Goal: Task Accomplishment & Management: Manage account settings

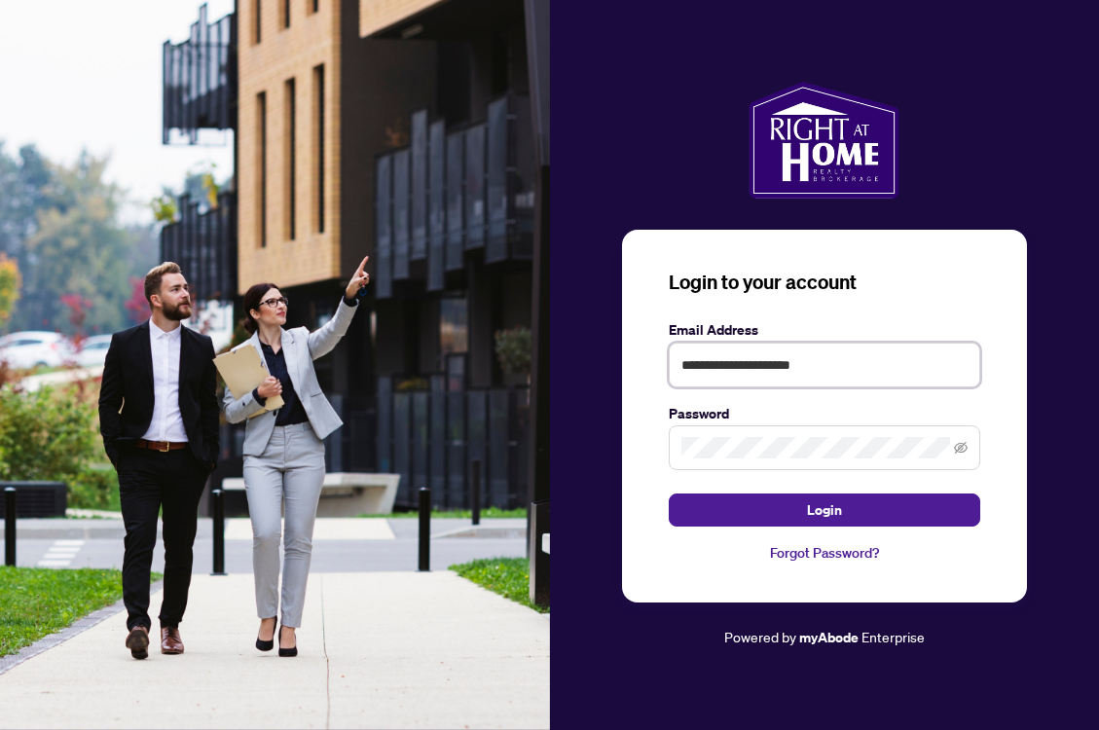
type input "**********"
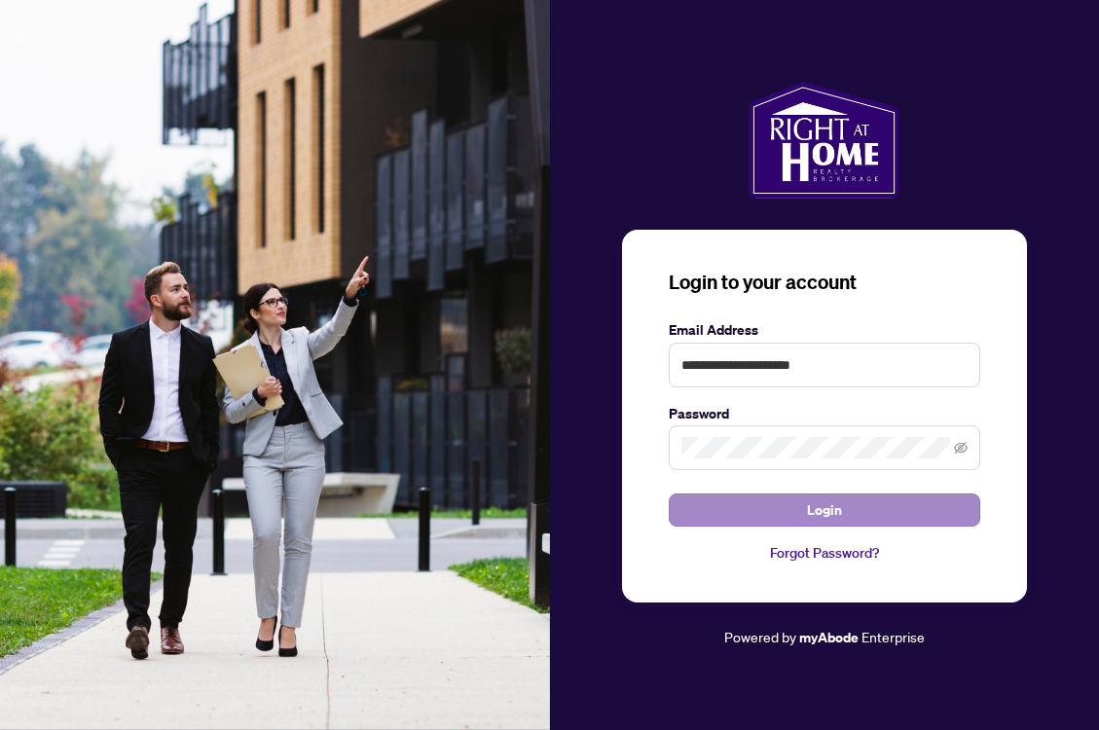
click at [800, 511] on button "Login" at bounding box center [823, 509] width 311 height 33
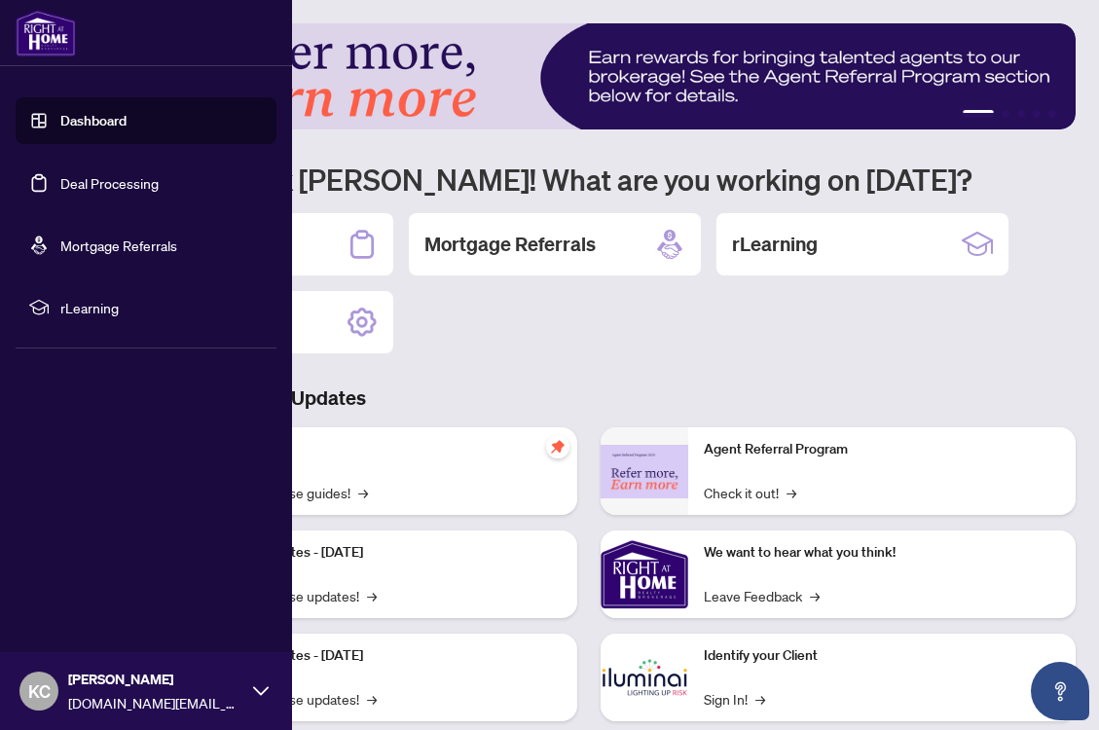
click at [60, 174] on link "Deal Processing" at bounding box center [109, 183] width 98 height 18
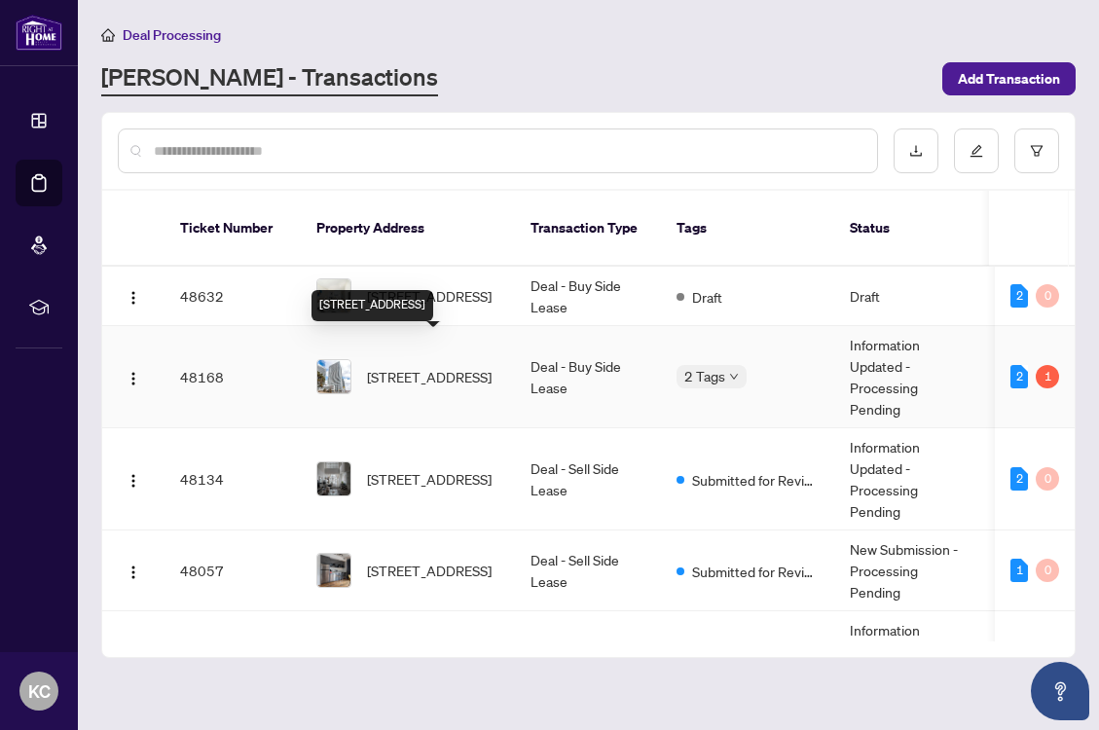
click at [461, 366] on span "[STREET_ADDRESS]" at bounding box center [429, 376] width 125 height 21
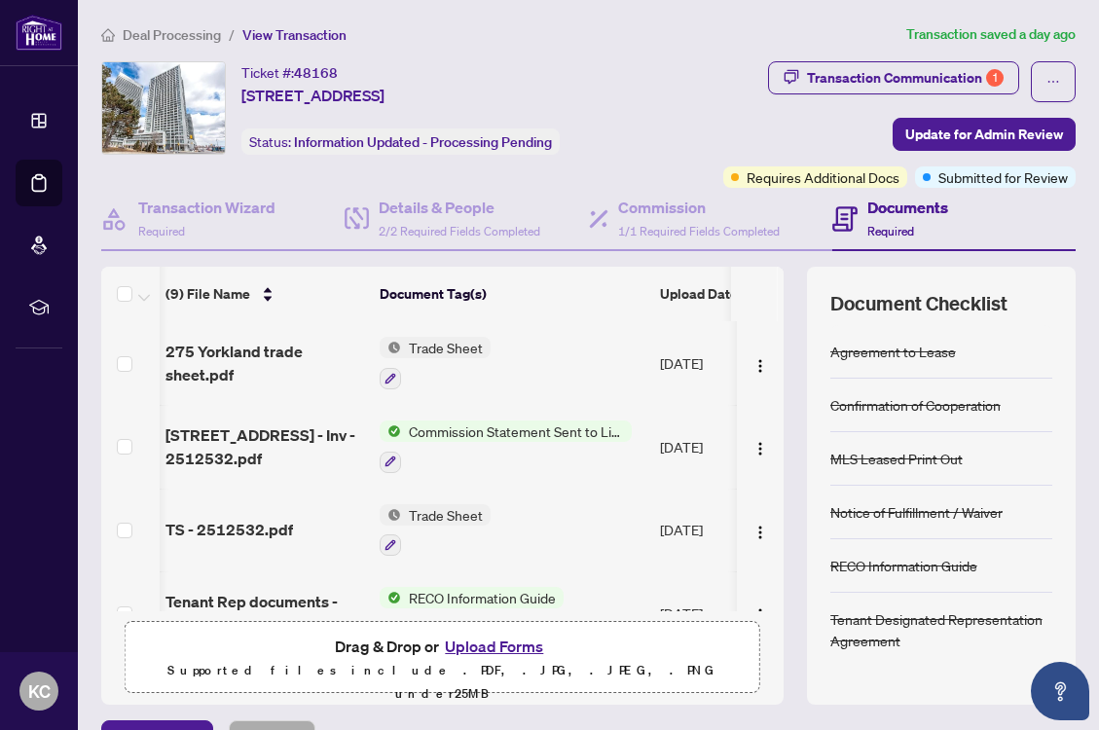
click at [668, 63] on div "Transaction Communication 1 Update for Admin Review Requires Additional Docs Su…" at bounding box center [860, 124] width 430 height 126
click at [892, 75] on div "Transaction Communication 1" at bounding box center [905, 77] width 197 height 31
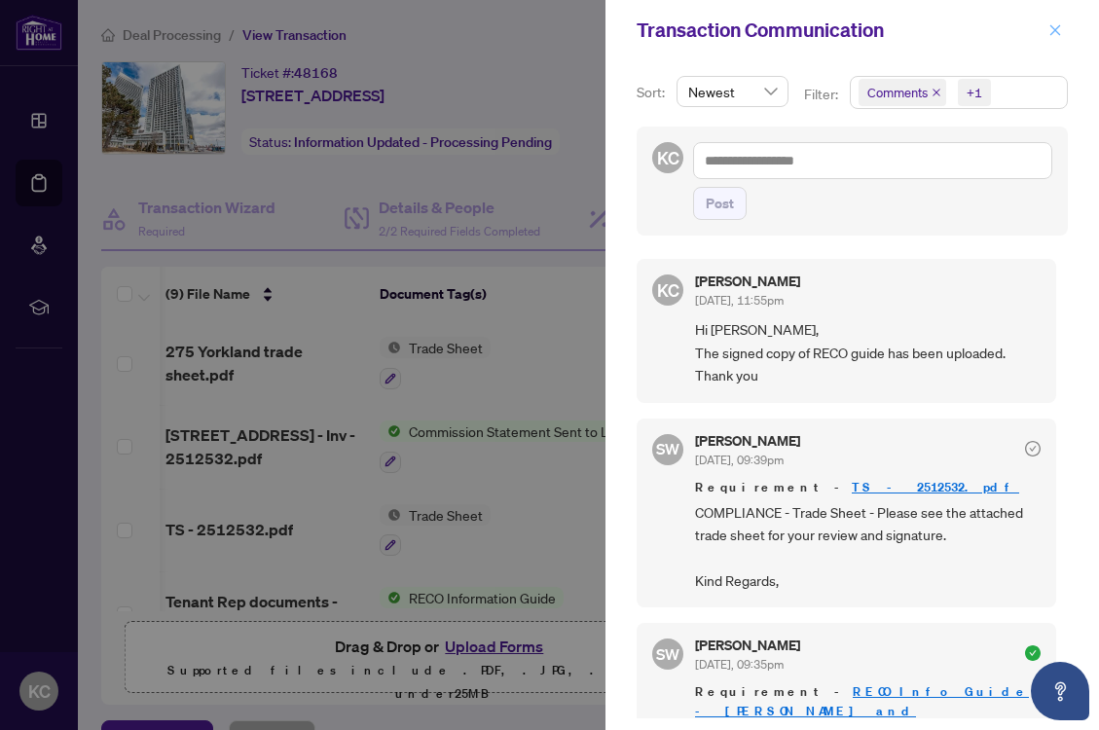
click at [1054, 24] on icon "close" at bounding box center [1055, 30] width 14 height 14
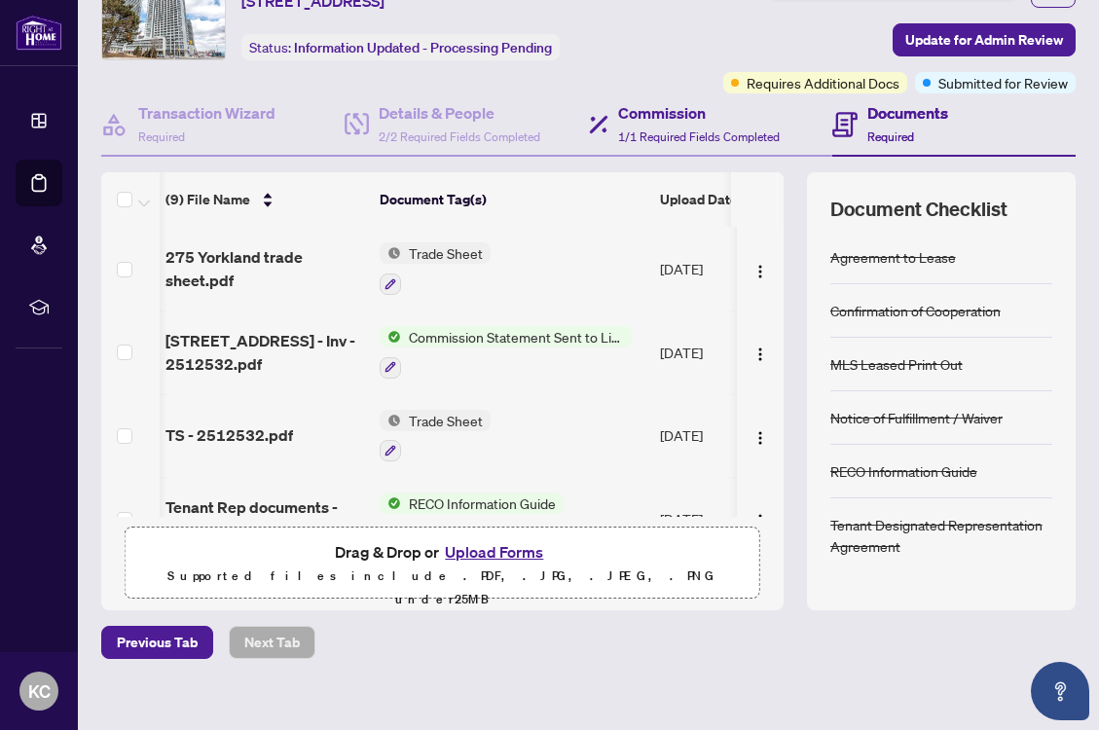
scroll to position [0, 2]
click at [649, 18] on div "Transaction Communication 1 Update for Admin Review Requires Additional Docs Su…" at bounding box center [860, 30] width 438 height 126
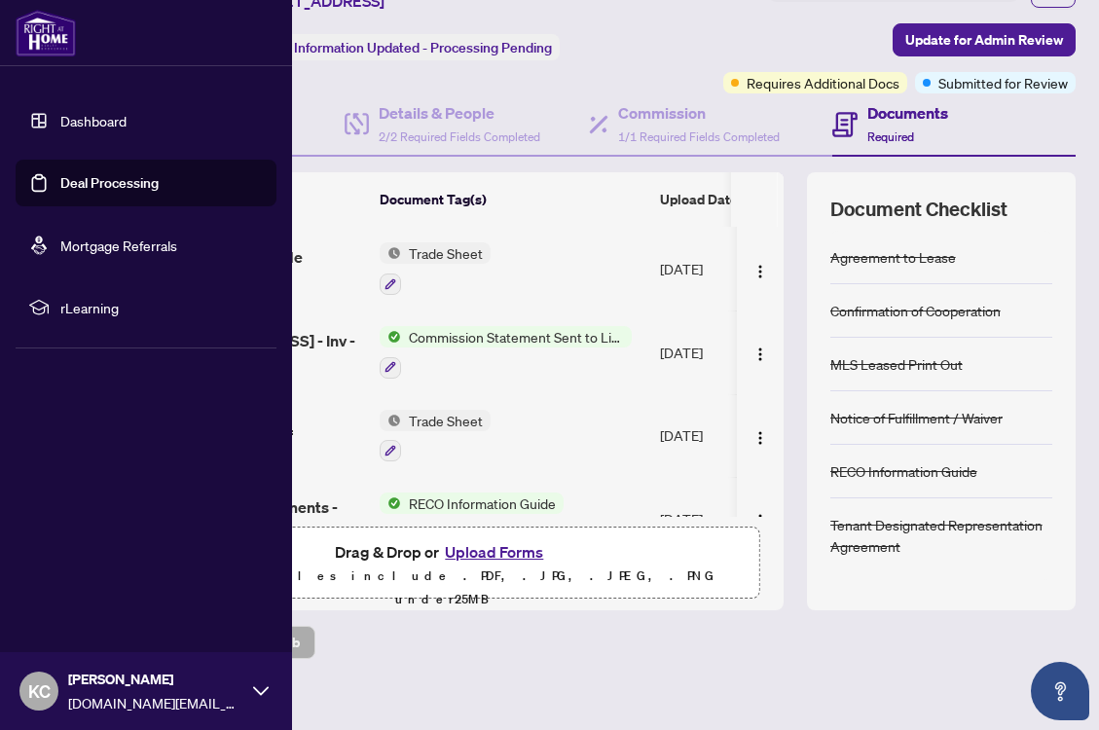
click at [60, 180] on link "Deal Processing" at bounding box center [109, 183] width 98 height 18
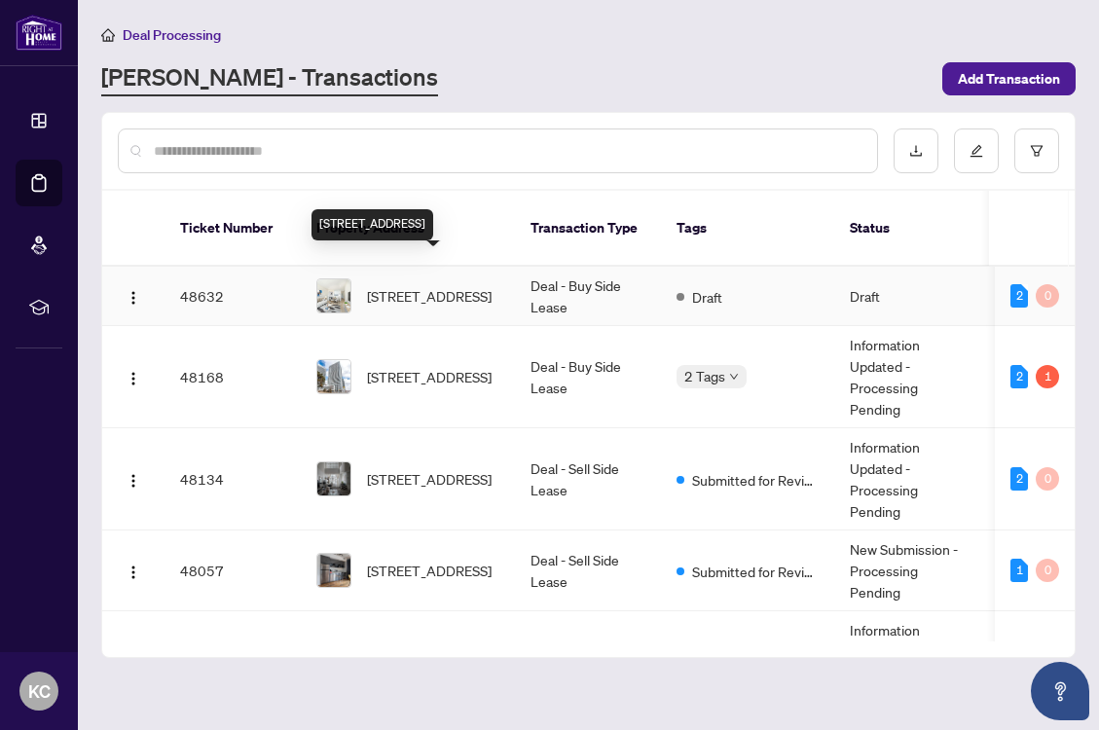
click at [434, 285] on span "[STREET_ADDRESS]" at bounding box center [429, 295] width 125 height 21
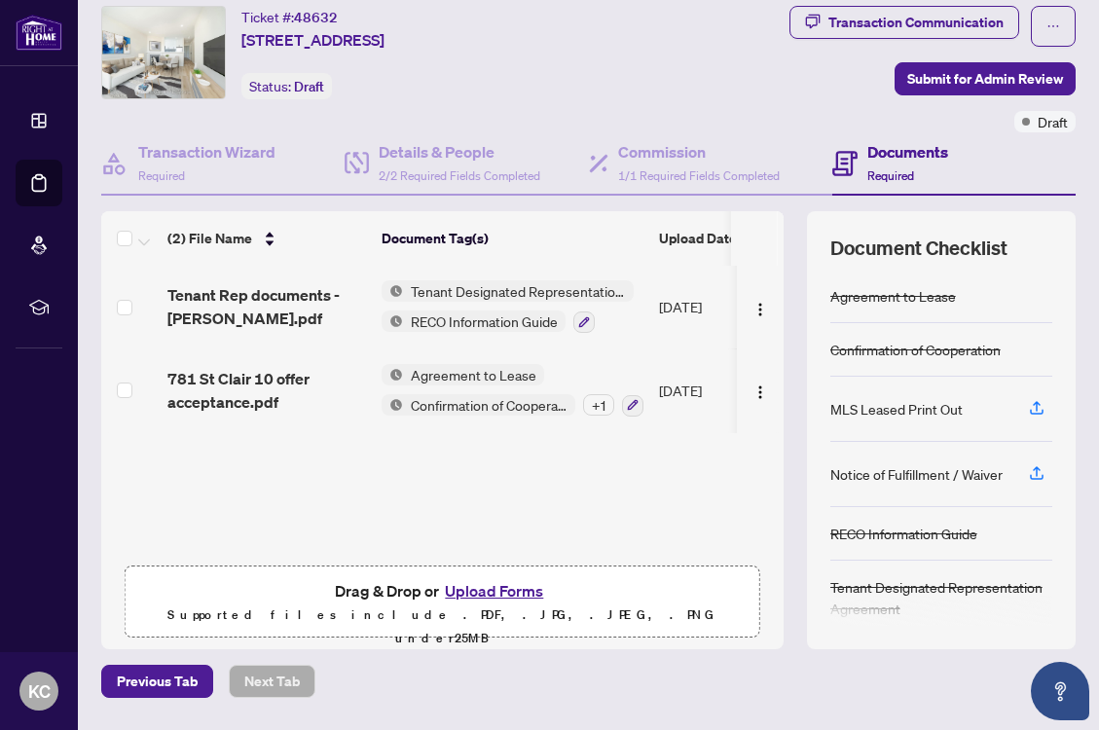
scroll to position [68, 0]
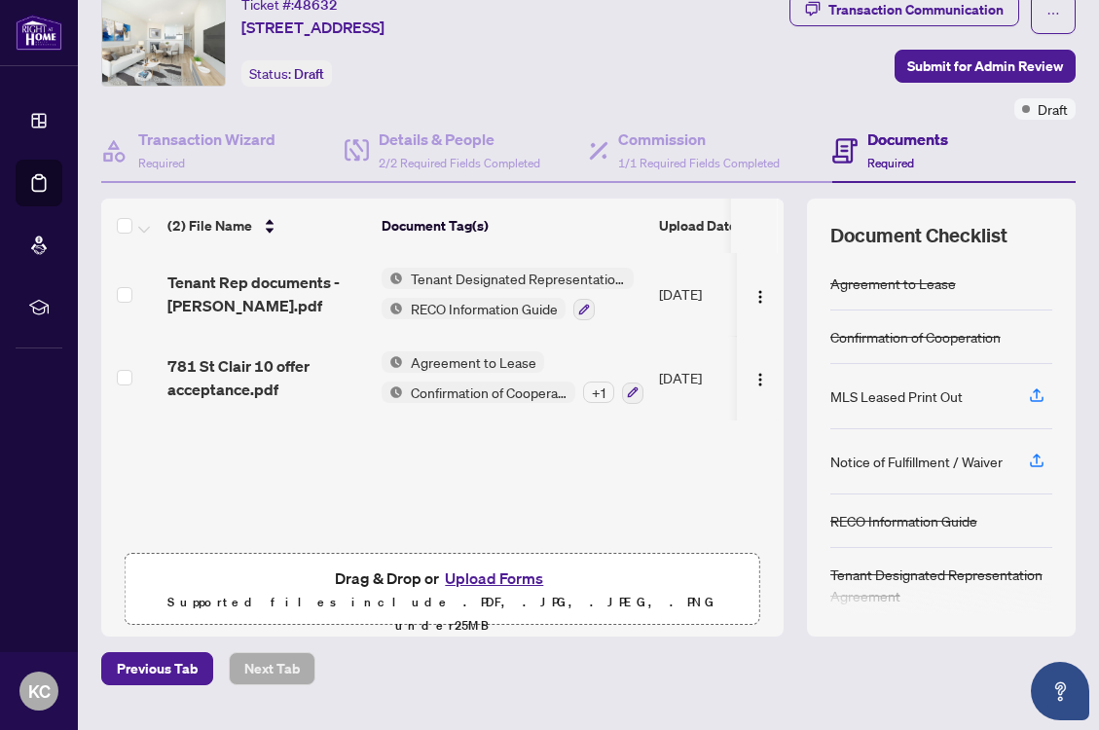
click at [370, 484] on div "(2) File Name Document Tag(s) Upload Date Status Tenant Rep documents - [PERSON…" at bounding box center [442, 418] width 682 height 438
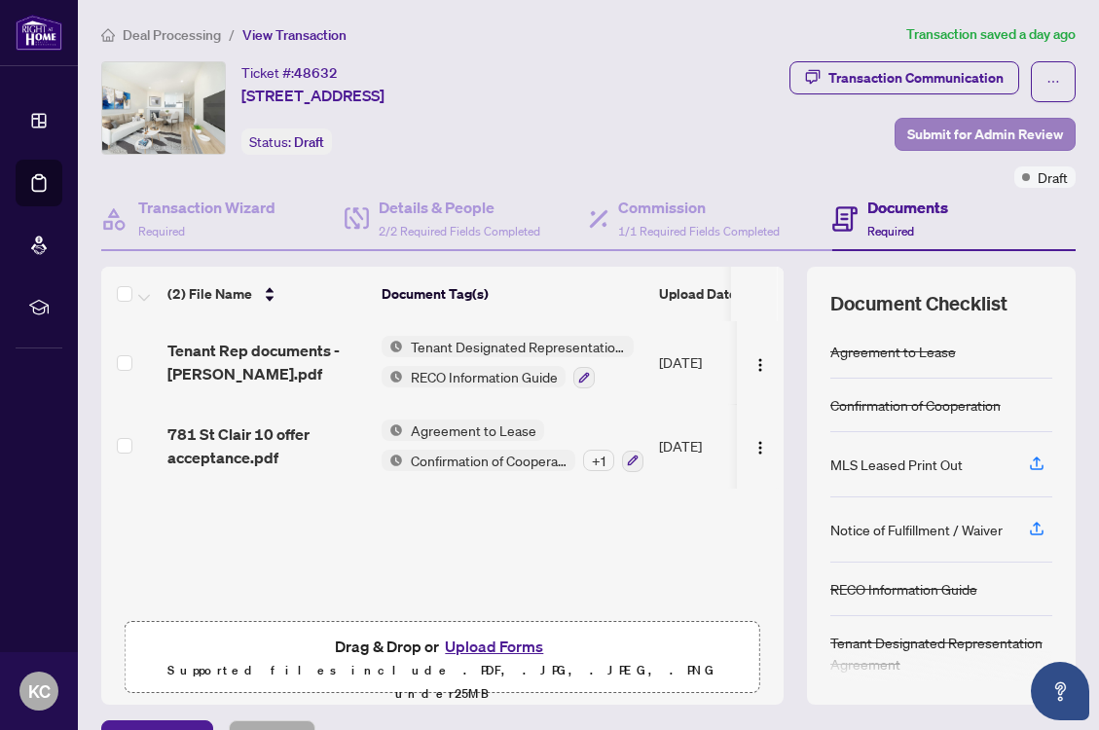
scroll to position [0, 0]
click at [1005, 134] on span "Submit for Admin Review" at bounding box center [985, 134] width 156 height 31
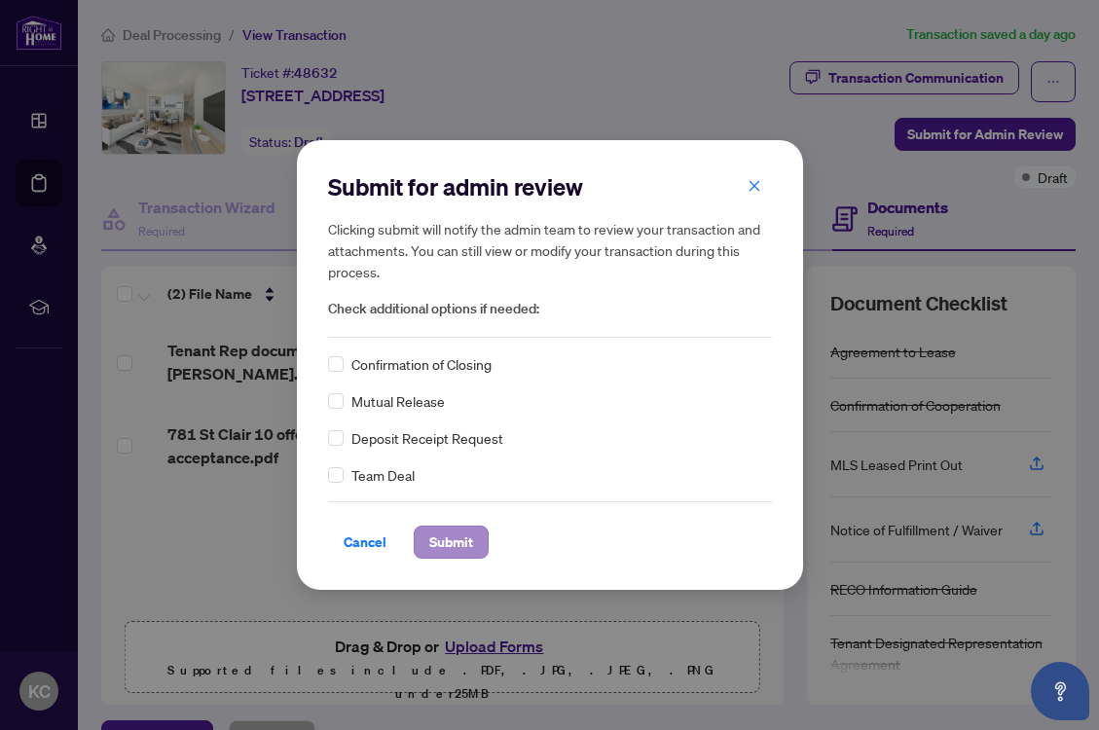
click at [453, 539] on span "Submit" at bounding box center [451, 541] width 44 height 31
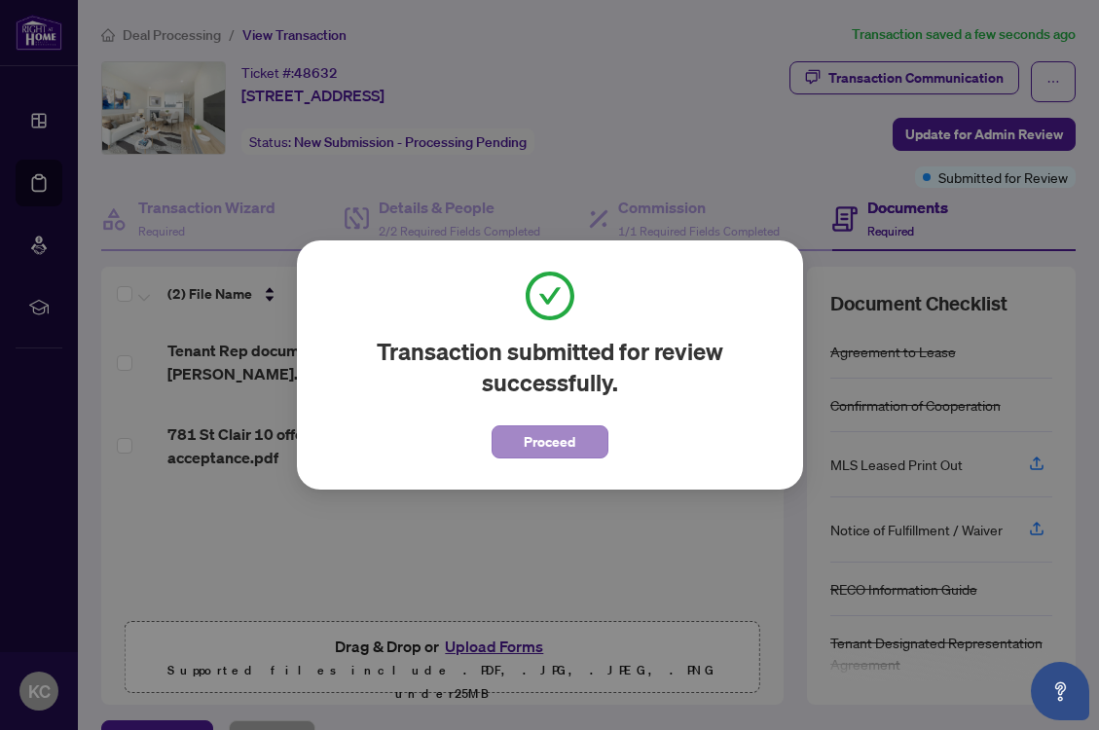
click at [554, 441] on span "Proceed" at bounding box center [550, 441] width 52 height 31
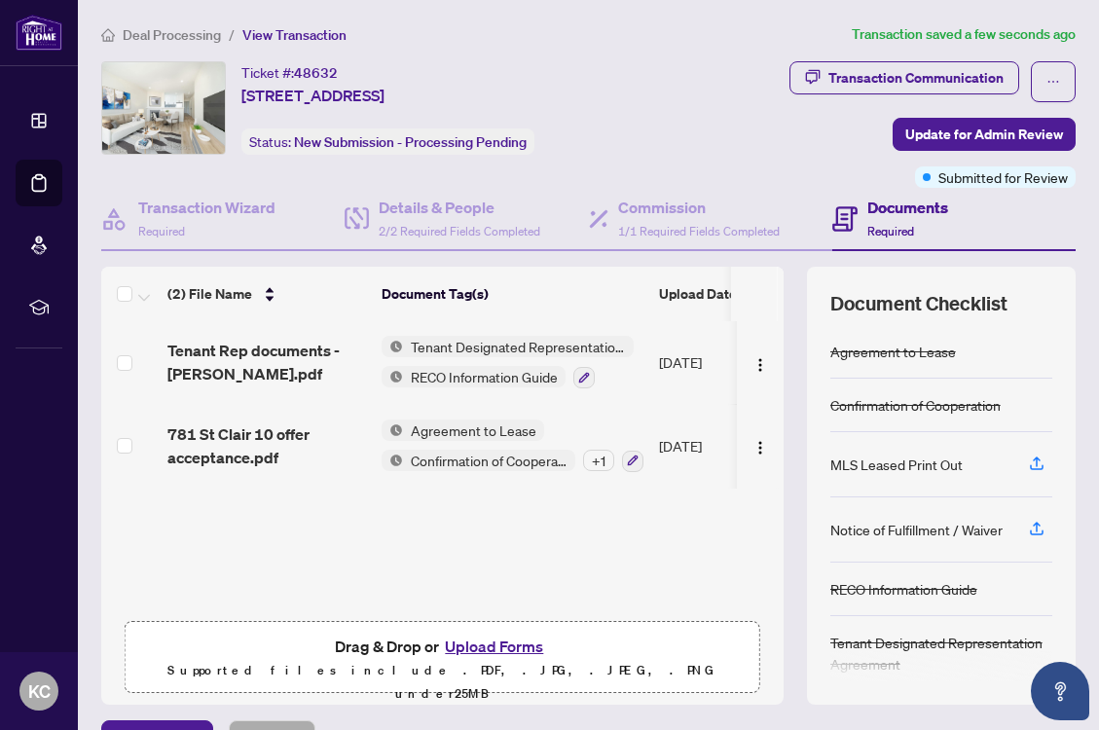
click at [710, 147] on div "Transaction Communication Update for Admin Review Submitted for Review" at bounding box center [871, 124] width 410 height 126
